Goal: Task Accomplishment & Management: Manage account settings

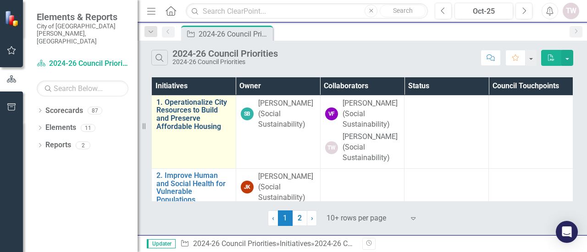
drag, startPoint x: 0, startPoint y: 0, endPoint x: 194, endPoint y: 120, distance: 228.2
click at [194, 120] on link "1. Operationalize City Resources to Build and Preserve Affordable Housing" at bounding box center [193, 115] width 75 height 32
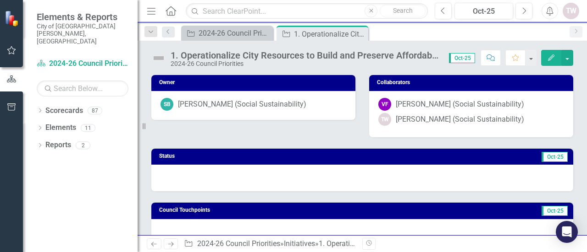
click at [556, 53] on button "Edit" at bounding box center [551, 58] width 20 height 16
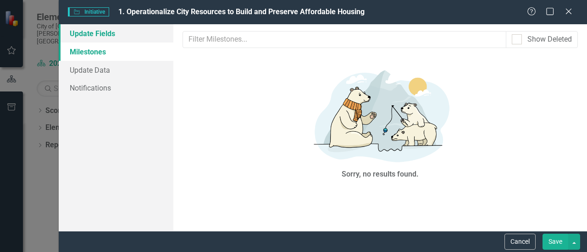
click at [109, 32] on link "Update Fields" at bounding box center [116, 33] width 115 height 18
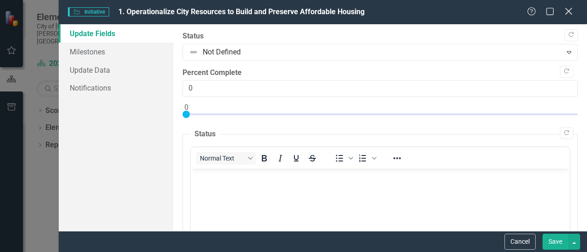
click at [569, 12] on icon at bounding box center [568, 11] width 7 height 7
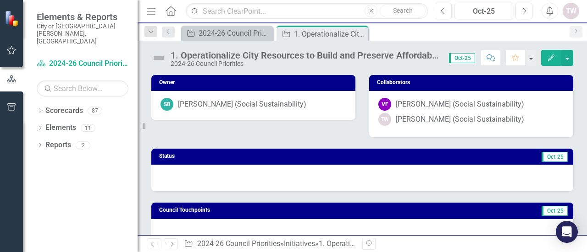
click at [466, 55] on span "Oct-25" at bounding box center [462, 58] width 26 height 10
click at [465, 59] on span "Oct-25" at bounding box center [462, 58] width 26 height 10
click at [530, 60] on button "button" at bounding box center [530, 58] width 12 height 16
click at [304, 135] on div "Owner SB Susan Beck-Ferkiss (Social Sustainability) Collaborators VF Vanessa Fe…" at bounding box center [361, 101] width 435 height 74
click at [462, 56] on span "Oct-25" at bounding box center [462, 58] width 26 height 10
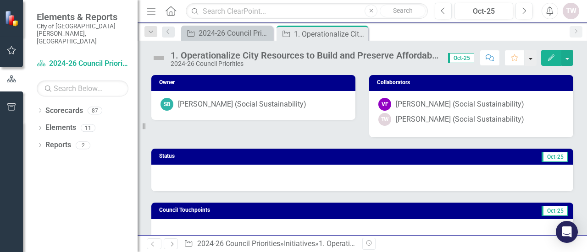
click at [532, 58] on button "button" at bounding box center [530, 58] width 12 height 16
click at [167, 31] on icon at bounding box center [167, 31] width 2 height 5
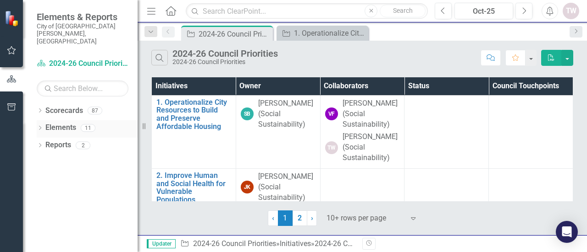
click at [89, 124] on div "11" at bounding box center [88, 128] width 15 height 8
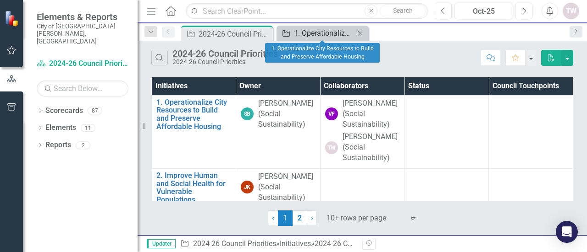
click at [332, 36] on div "1. Operationalize City Resources to Build and Preserve Affordable Housing" at bounding box center [324, 32] width 60 height 11
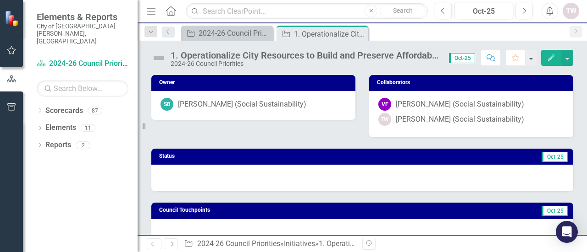
click at [461, 55] on span "Oct-25" at bounding box center [462, 58] width 26 height 10
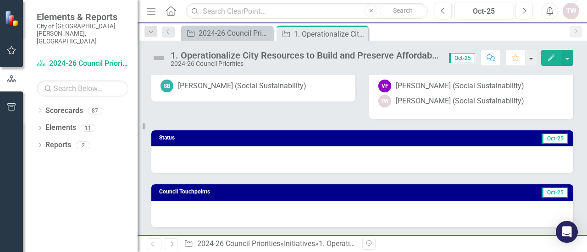
click at [367, 245] on icon "Revision History" at bounding box center [368, 243] width 7 height 5
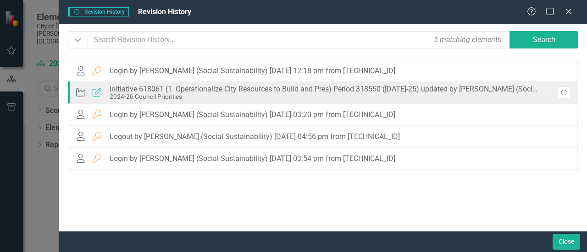
click at [324, 84] on div "Initiative Updated Initiative 618061 (1. Operationalize City Resources to Build…" at bounding box center [310, 93] width 471 height 20
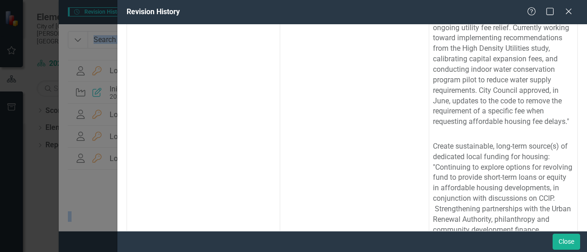
scroll to position [785, 0]
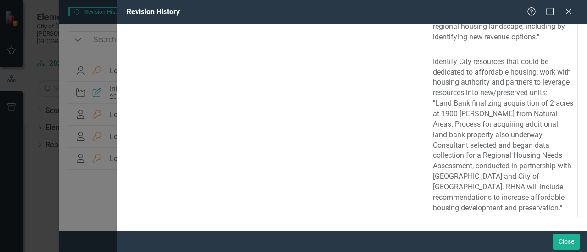
drag, startPoint x: 427, startPoint y: 130, endPoint x: 500, endPoint y: 223, distance: 118.5
click at [500, 223] on div "1. Operationalize City Resources to Build and Preserve Affordable Housing 2024-…" at bounding box center [351, 127] width 469 height 207
copy table "1. Operationalize City Resources to Build and Preserve Affordable Housing 2024-…"
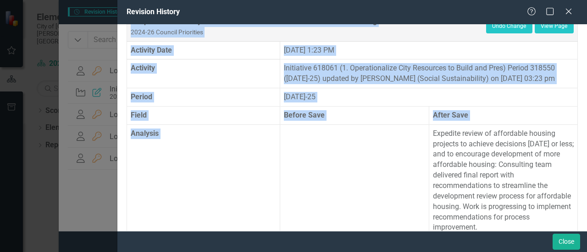
scroll to position [0, 0]
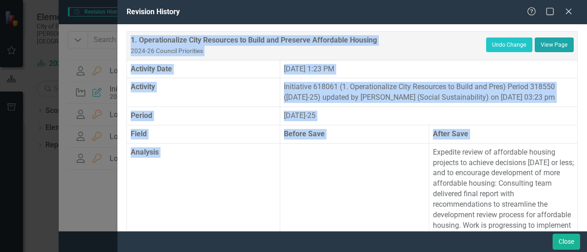
click at [543, 45] on link "View Page" at bounding box center [553, 45] width 39 height 15
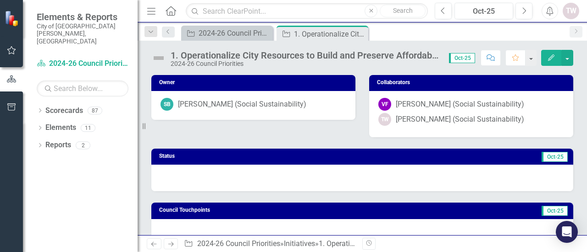
click at [552, 55] on icon "button" at bounding box center [551, 58] width 6 height 6
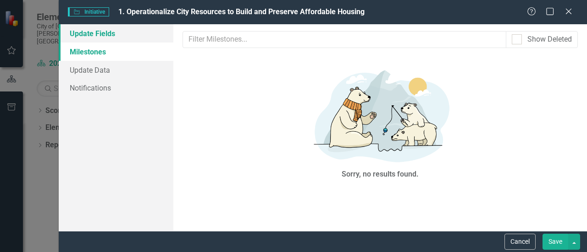
click at [107, 32] on link "Update Fields" at bounding box center [116, 33] width 115 height 18
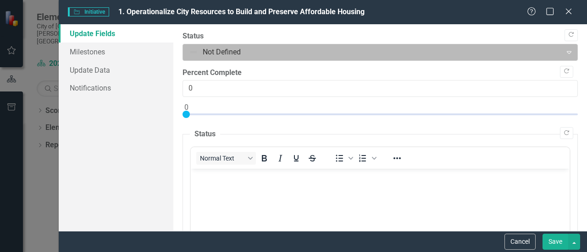
click at [266, 56] on div at bounding box center [372, 52] width 367 height 12
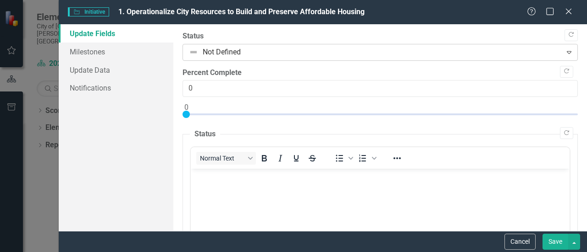
click at [266, 56] on div at bounding box center [372, 52] width 367 height 12
